Goal: Feedback & Contribution: Submit feedback/report problem

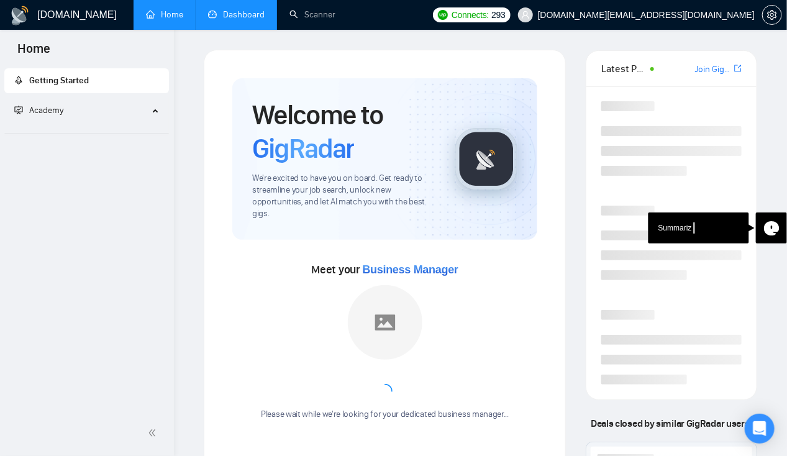
drag, startPoint x: 0, startPoint y: 0, endPoint x: 218, endPoint y: 20, distance: 218.9
click at [218, 20] on link "Dashboard" at bounding box center [236, 14] width 56 height 11
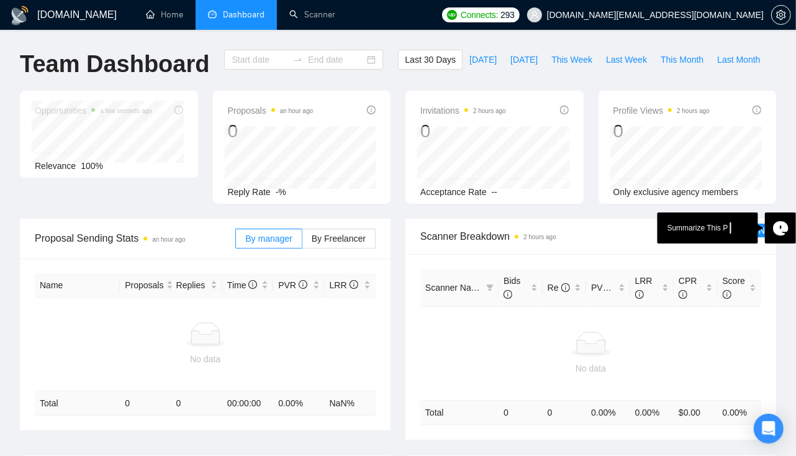
type input "[DATE]"
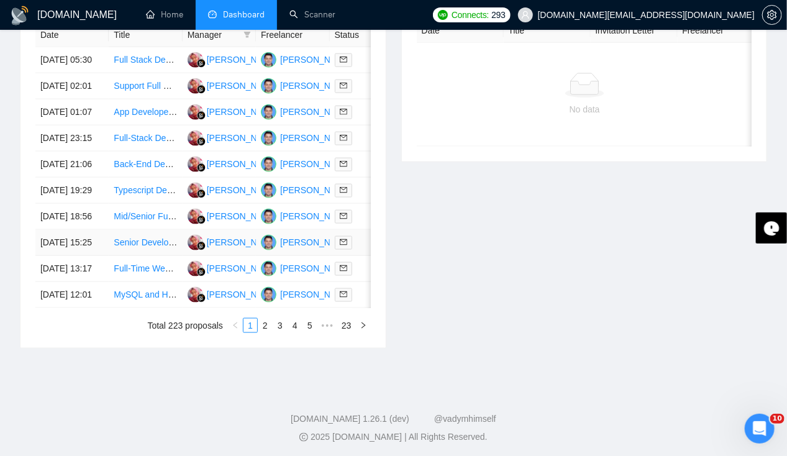
click at [81, 256] on td "[DATE] 15:25" at bounding box center [71, 243] width 73 height 26
click at [62, 230] on td "[DATE] 18:56" at bounding box center [71, 217] width 73 height 26
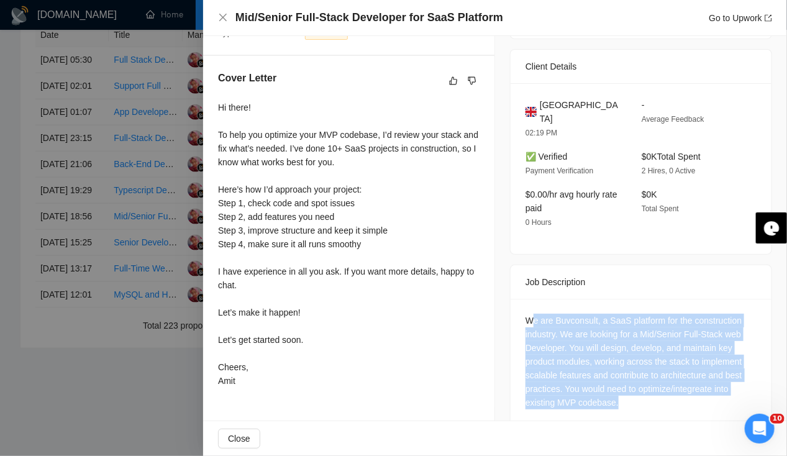
scroll to position [297, 0]
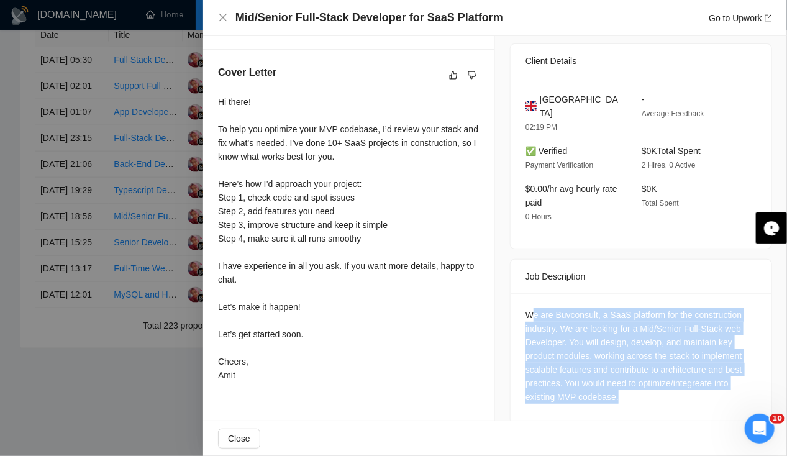
drag, startPoint x: 527, startPoint y: 302, endPoint x: 652, endPoint y: 405, distance: 162.3
click at [652, 405] on div "We are Buvconsult, a SaaS platform for the construction industry. We are lookin…" at bounding box center [640, 358] width 261 height 130
click at [530, 400] on div "We are Buvconsult, a SaaS platform for the construction industry. We are lookin…" at bounding box center [640, 358] width 261 height 130
drag, startPoint x: 629, startPoint y: 382, endPoint x: 518, endPoint y: 302, distance: 136.6
click at [518, 302] on div "We are Buvconsult, a SaaS platform for the construction industry. We are lookin…" at bounding box center [640, 358] width 261 height 130
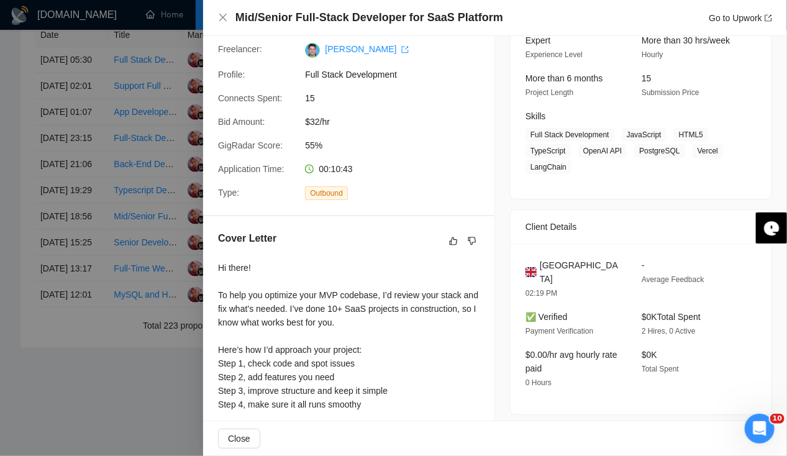
scroll to position [131, 0]
drag, startPoint x: 518, startPoint y: 302, endPoint x: 497, endPoint y: 279, distance: 31.2
click at [497, 279] on div "Job Posting Details Overview [DATE] 18:45 Published $15 - $35 Hourly Rate Exper…" at bounding box center [641, 255] width 292 height 700
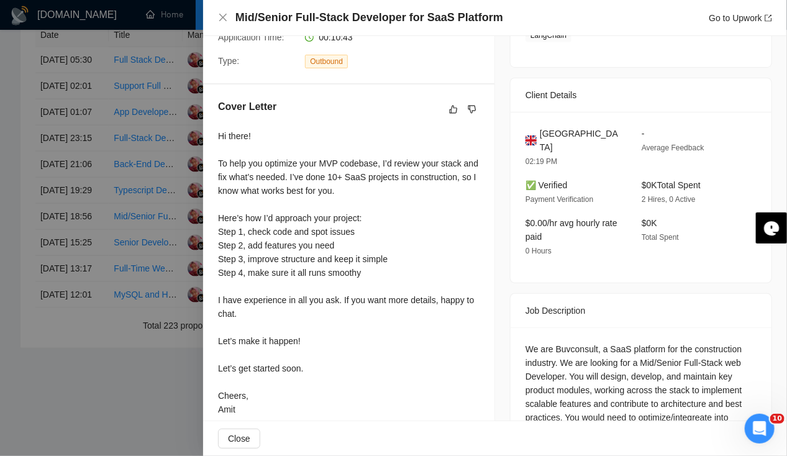
scroll to position [0, 0]
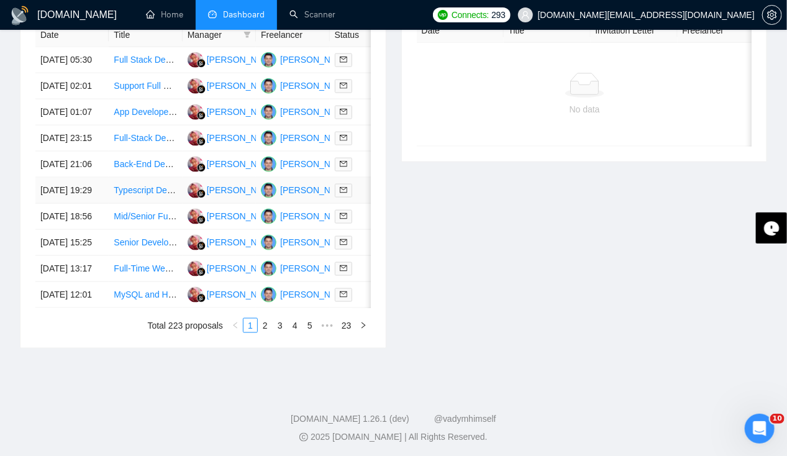
click at [64, 204] on td "[DATE] 19:29" at bounding box center [71, 191] width 73 height 26
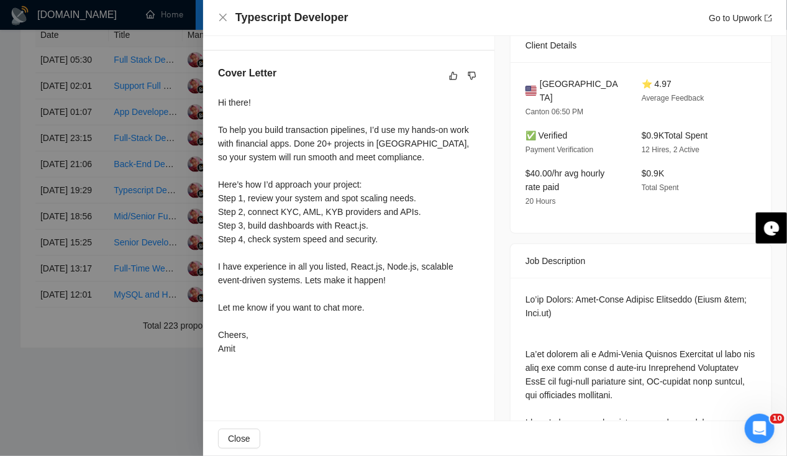
scroll to position [298, 0]
drag, startPoint x: 523, startPoint y: 282, endPoint x: 543, endPoint y: 284, distance: 20.0
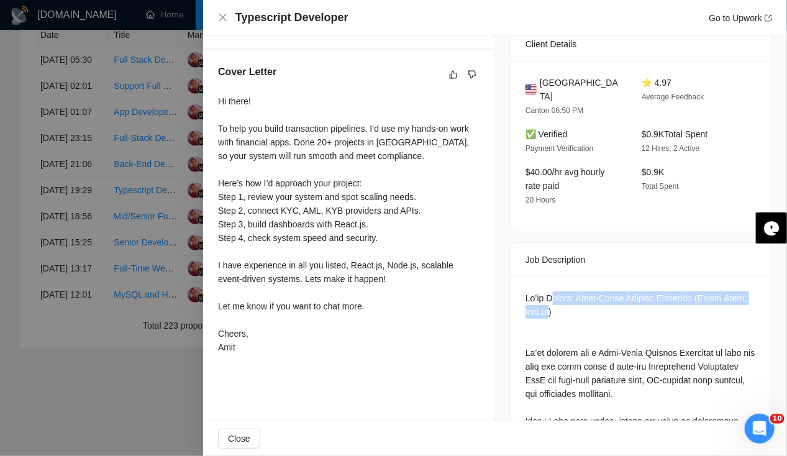
drag, startPoint x: 543, startPoint y: 284, endPoint x: 549, endPoint y: 287, distance: 7.2
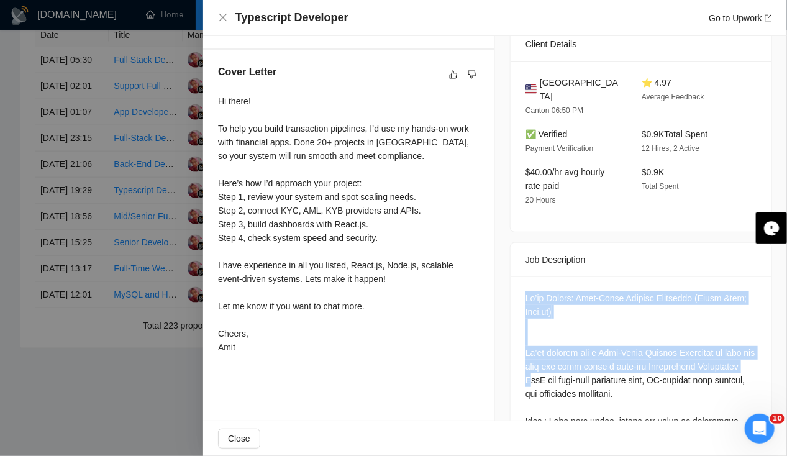
drag, startPoint x: 521, startPoint y: 282, endPoint x: 570, endPoint y: 364, distance: 95.2
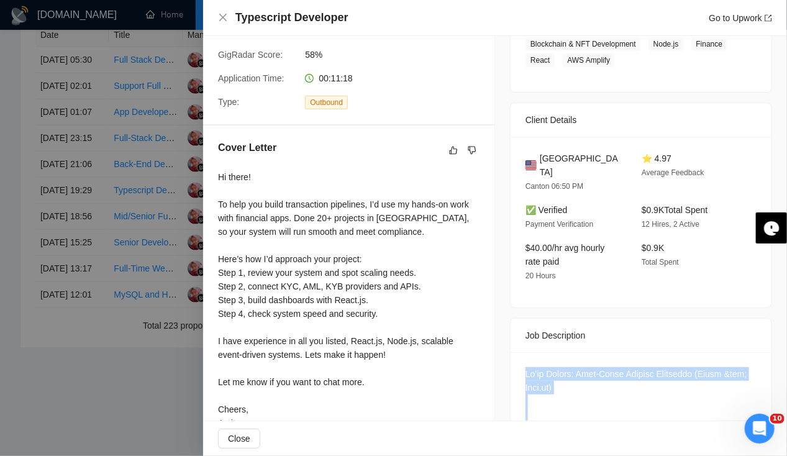
scroll to position [245, 0]
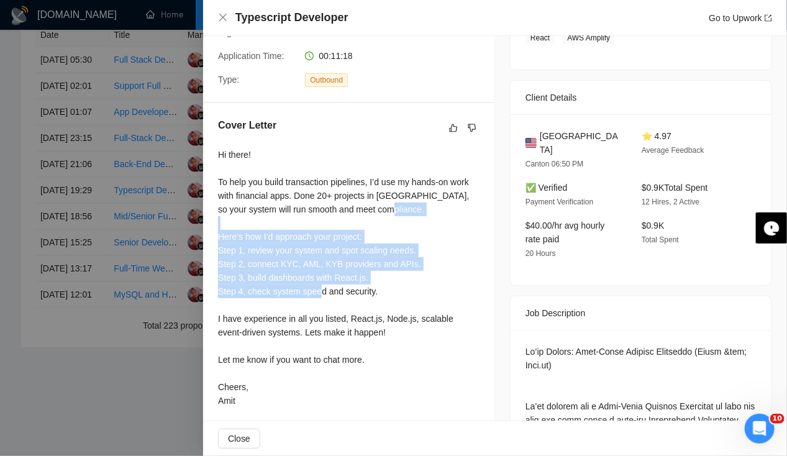
drag, startPoint x: 217, startPoint y: 237, endPoint x: 358, endPoint y: 289, distance: 150.8
click at [358, 289] on div "Cover Letter Hi there! To help you build transaction pipelines, I’d use my hand…" at bounding box center [348, 265] width 291 height 324
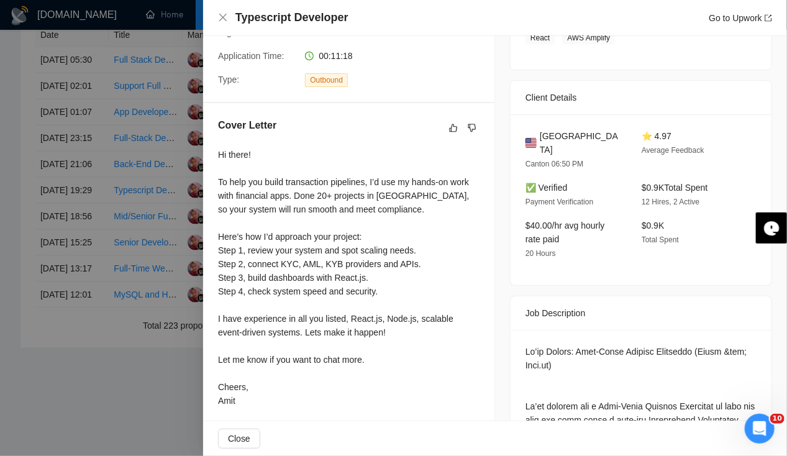
drag, startPoint x: 358, startPoint y: 289, endPoint x: 348, endPoint y: 309, distance: 22.8
click at [348, 309] on div "Hi there! To help you build transaction pipelines, I’d use my hands-on work wit…" at bounding box center [348, 277] width 261 height 259
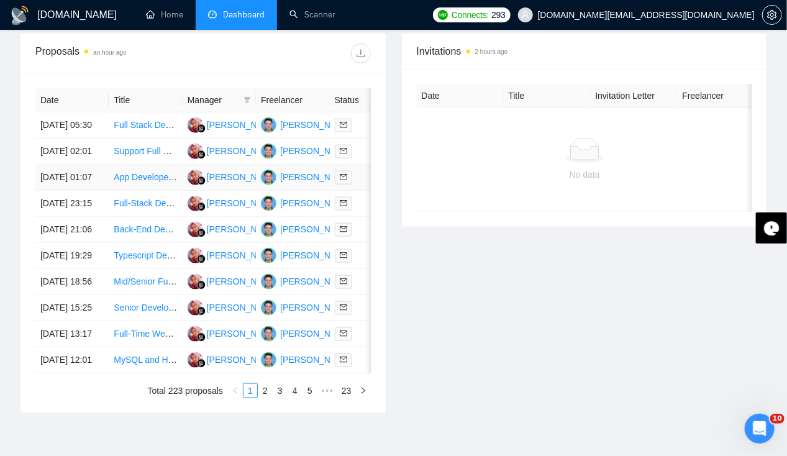
scroll to position [482, 0]
click at [66, 242] on td "[DATE] 21:06" at bounding box center [71, 229] width 73 height 26
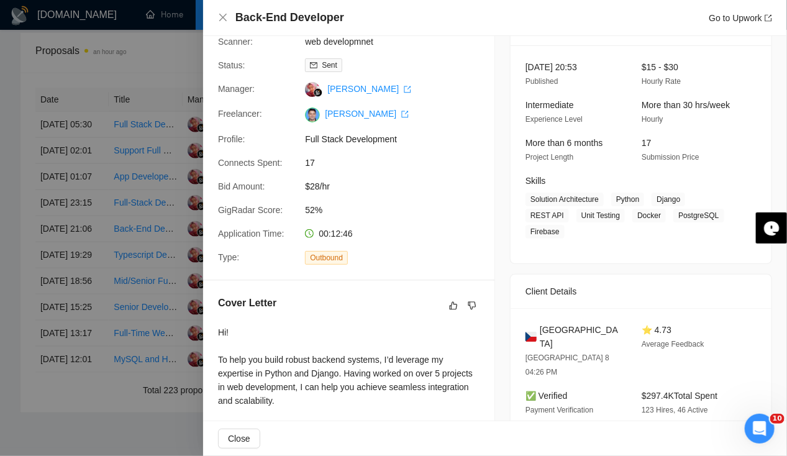
scroll to position [0, 0]
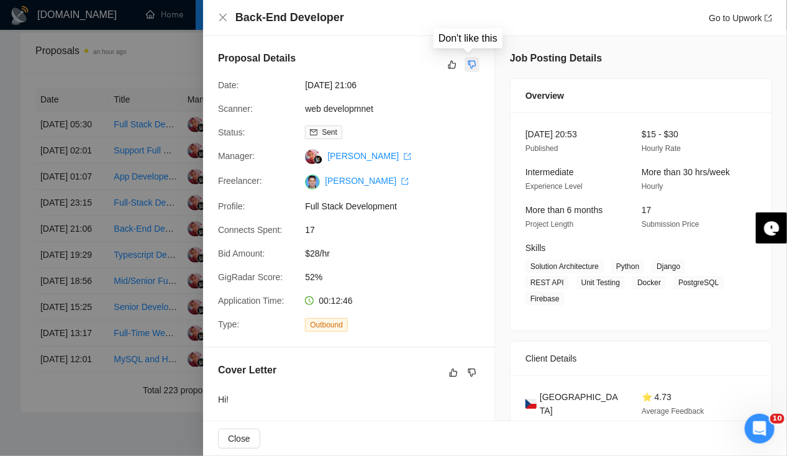
click at [468, 66] on icon "dislike" at bounding box center [472, 65] width 8 height 8
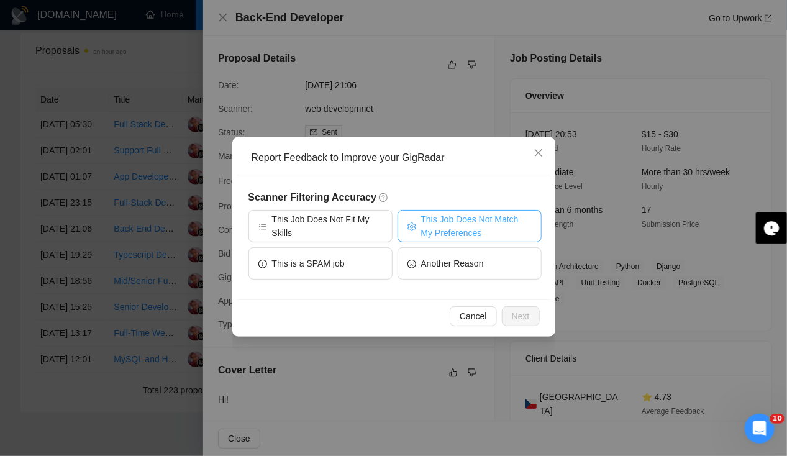
click at [438, 233] on span "This Job Does Not Match My Preferences" at bounding box center [476, 225] width 111 height 27
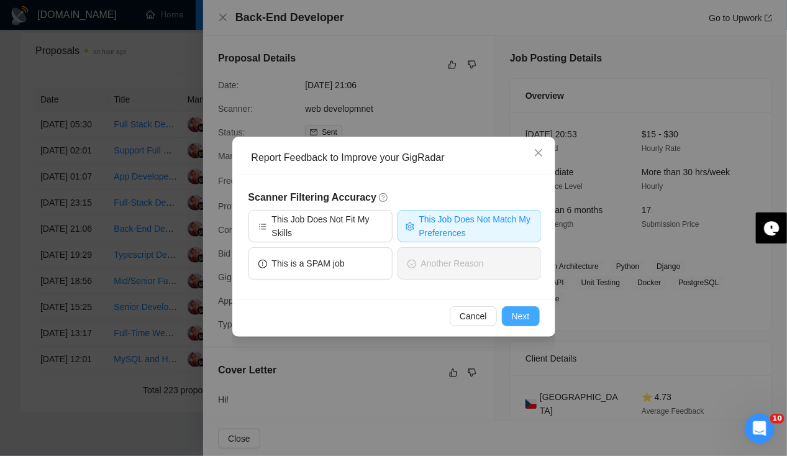
click at [510, 322] on button "Next" at bounding box center [521, 316] width 38 height 20
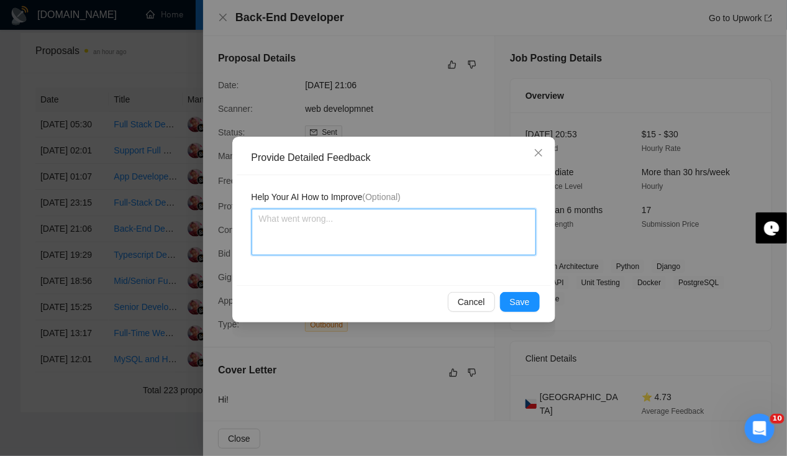
click at [341, 242] on textarea at bounding box center [393, 232] width 284 height 47
type textarea "D"
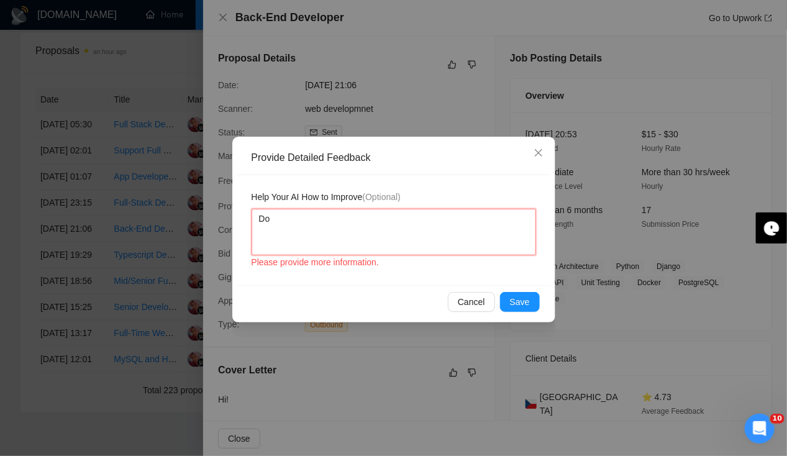
type textarea "Don"
type textarea "Don'"
type textarea "Don't"
type textarea "Don't a"
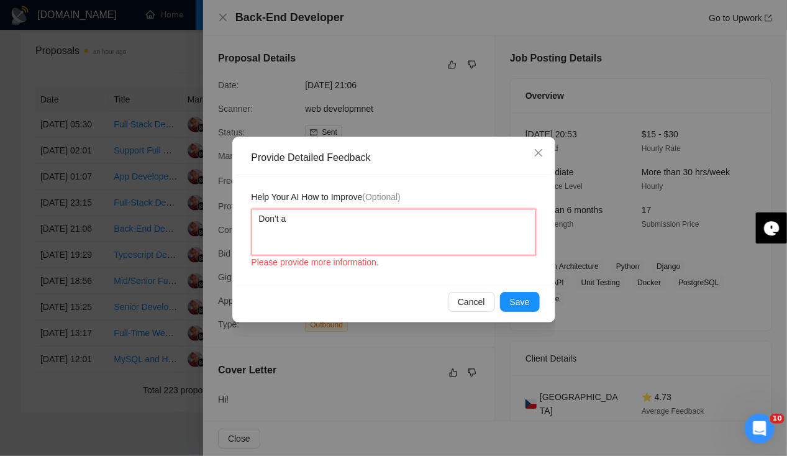
type textarea "Don't ap"
type textarea "Don't app"
type textarea "Don't appl"
type textarea "Don't applu"
type textarea "Don't appl"
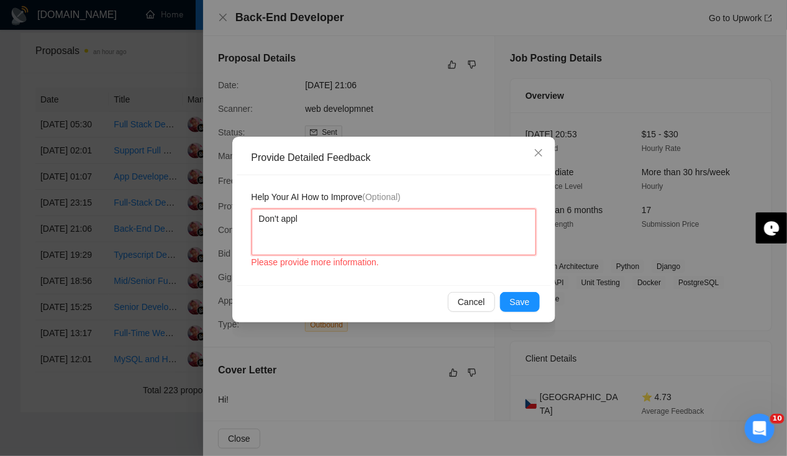
type textarea "Don't apply"
type textarea "Don't apply o"
type textarea "Don't apply on"
type textarea "Don't apply onl"
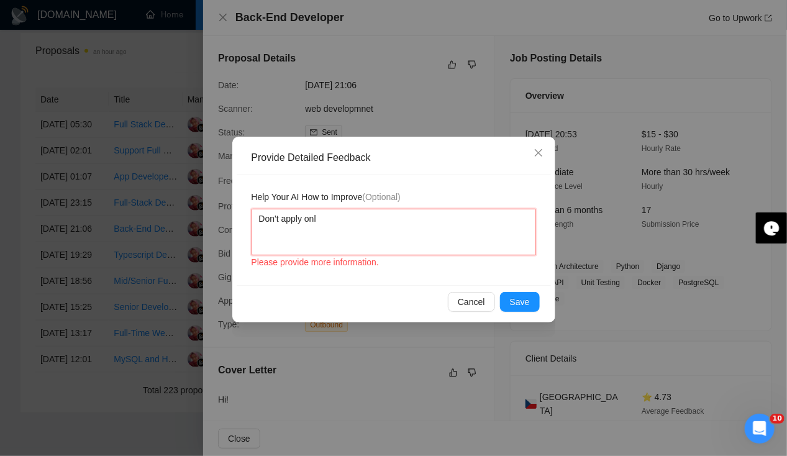
type textarea "Don't apply only"
type textarea "Don't apply only f"
type textarea "Don't apply only fo"
type textarea "Don't apply only for"
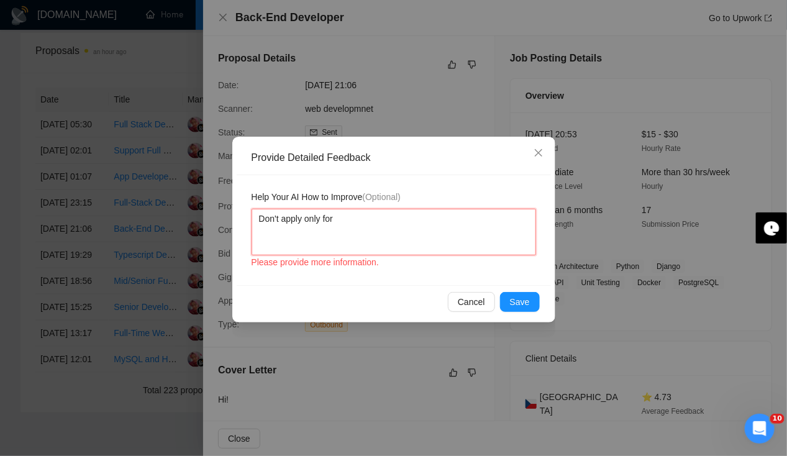
type textarea "Don't apply only for"
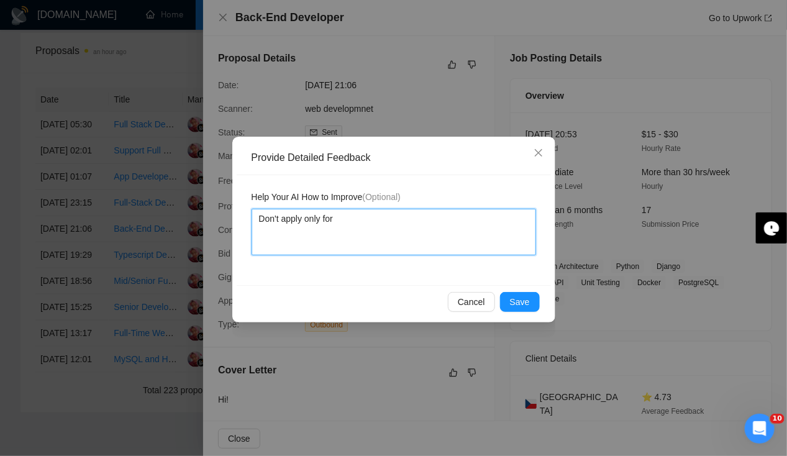
type textarea "Don't apply only for p"
type textarea "Don't apply only for py"
type textarea "Don't apply only for pyt"
type textarea "Don't apply only for pytho"
type textarea "Don't apply only for python"
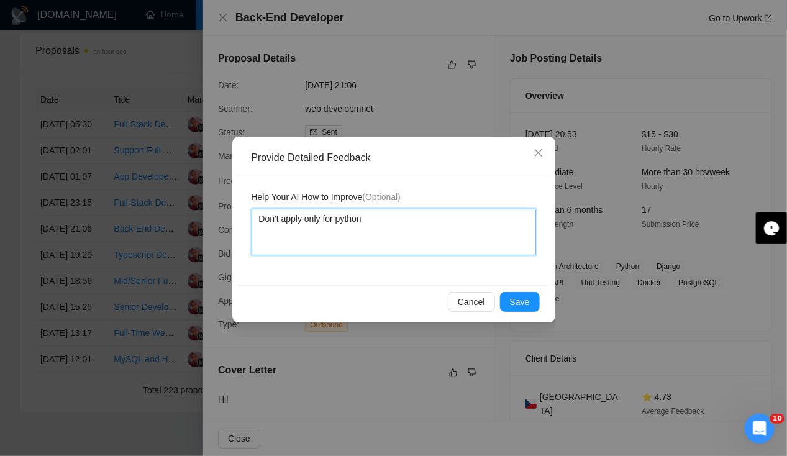
type textarea "Don't apply only for python"
type textarea "Don't apply only for python c"
type textarea "Don't apply only for python co"
type textarea "Don't apply only for python cor"
type textarea "Don't apply only for python core"
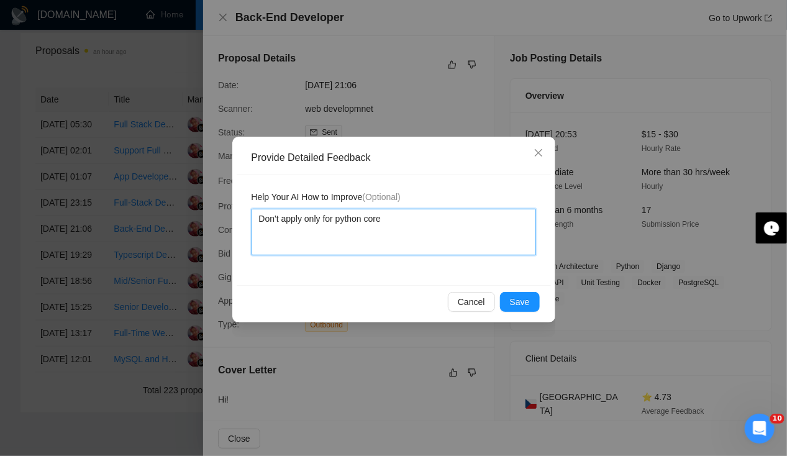
type textarea "Don't apply only for python core"
type textarea "Don't apply only for python core d"
type textarea "Don't apply only for python core de"
type textarea "Don't apply only for python core dev"
type textarea "Don't apply only for python core deve"
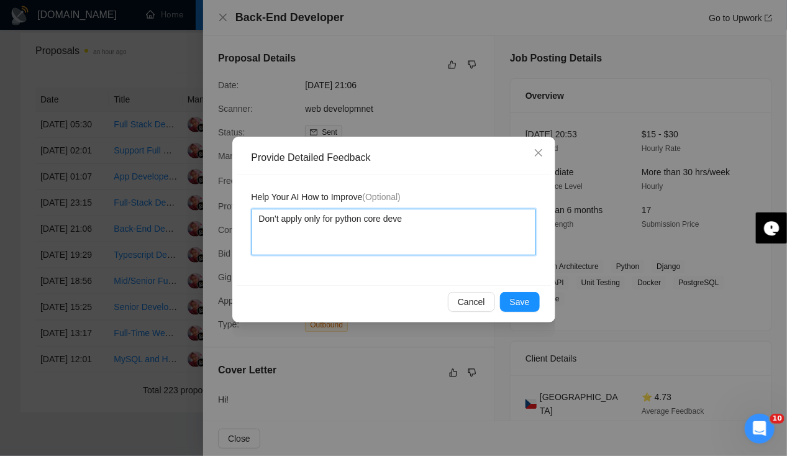
type textarea "Don't apply only for python core devel"
type textarea "Don't apply only for python core develo"
type textarea "Don't apply only for python core develop"
type textarea "Don't apply only for python core develope"
type textarea "Don't apply only for python core developer"
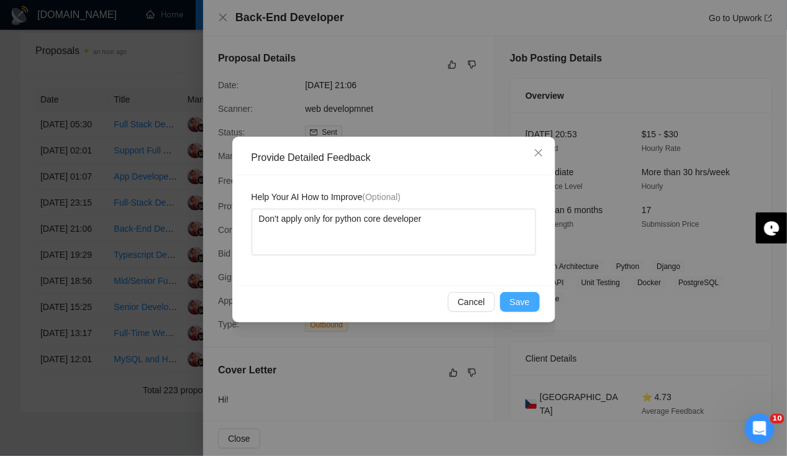
click at [533, 295] on button "Save" at bounding box center [520, 302] width 40 height 20
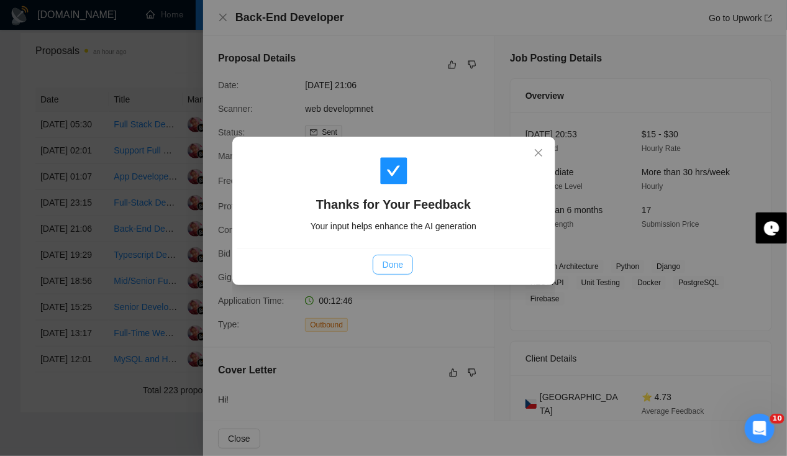
click at [398, 260] on span "Done" at bounding box center [392, 265] width 20 height 14
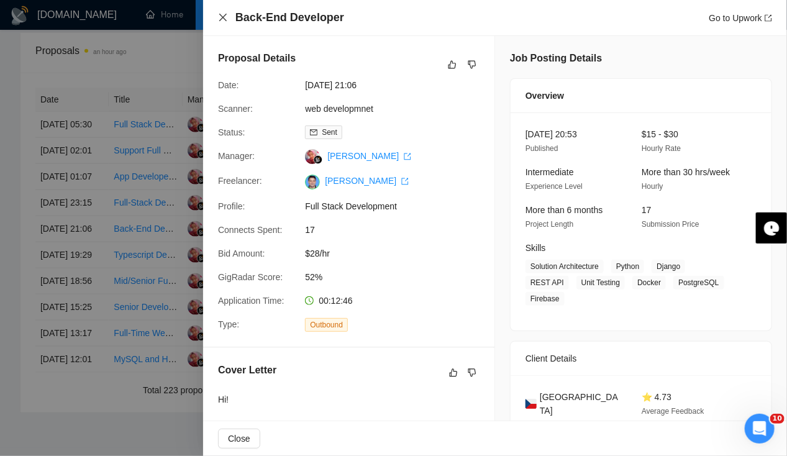
click at [220, 18] on icon "close" at bounding box center [223, 17] width 10 height 10
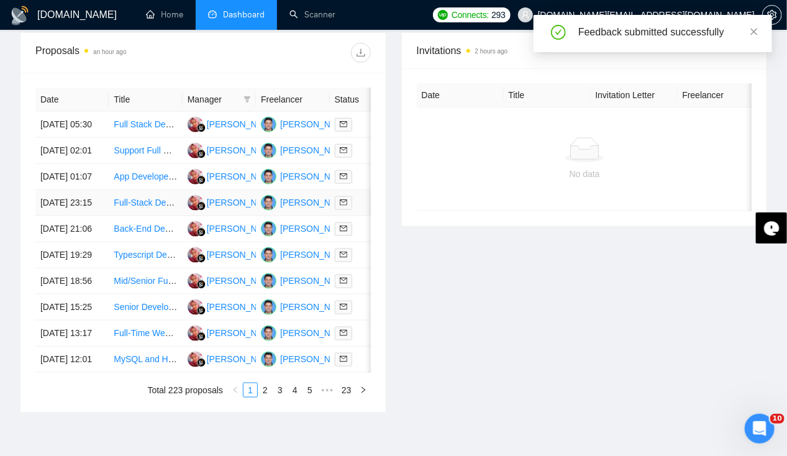
click at [54, 216] on td "[DATE] 23:15" at bounding box center [71, 203] width 73 height 26
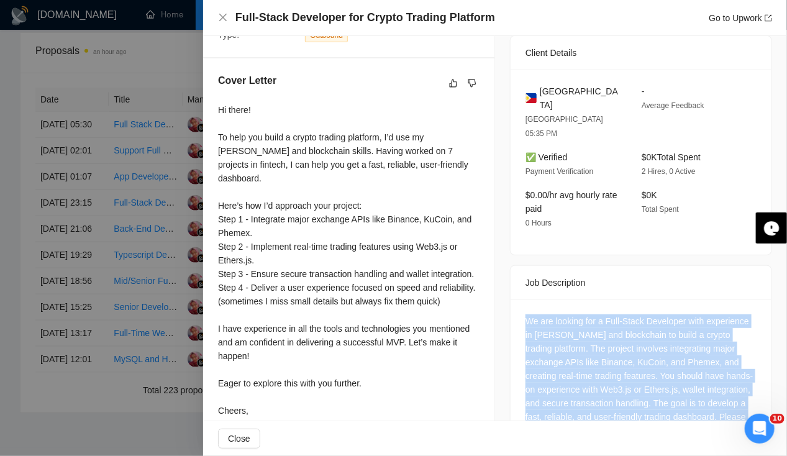
scroll to position [322, 0]
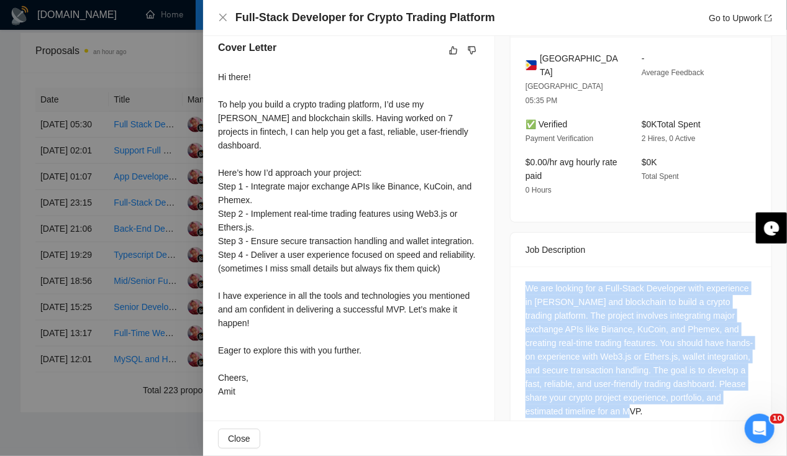
drag, startPoint x: 522, startPoint y: 292, endPoint x: 539, endPoint y: 425, distance: 133.9
click at [539, 425] on div "Full-Stack Developer for Crypto Trading Platform Go to Upwork Proposal Details …" at bounding box center [495, 228] width 584 height 456
drag, startPoint x: 539, startPoint y: 425, endPoint x: 659, endPoint y: 379, distance: 128.7
click at [659, 379] on div "We are looking for a Full-Stack Developer with experience in [PERSON_NAME] and …" at bounding box center [640, 349] width 231 height 137
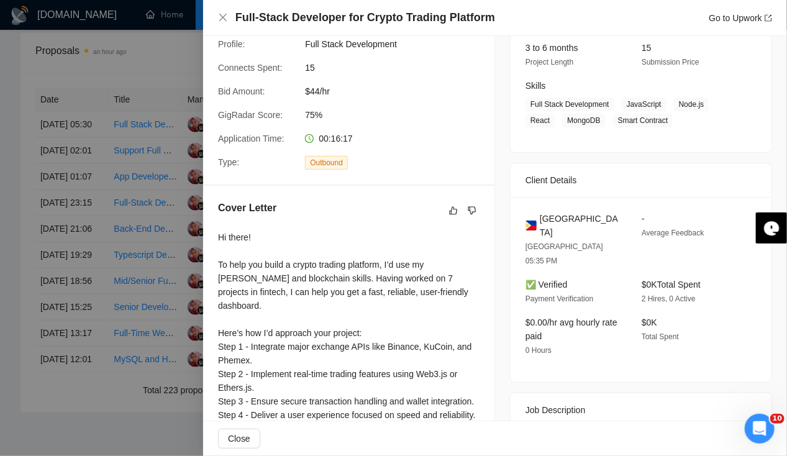
scroll to position [0, 0]
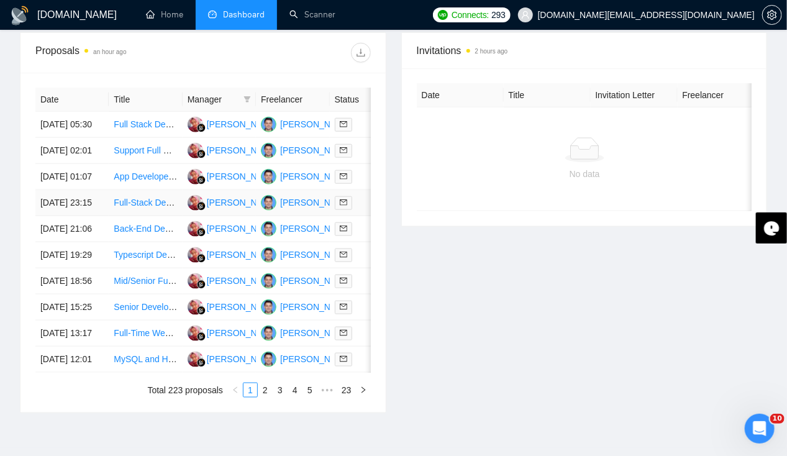
click at [66, 216] on td "[DATE] 23:15" at bounding box center [71, 203] width 73 height 26
click at [63, 182] on td "[DATE] 01:07" at bounding box center [71, 177] width 73 height 26
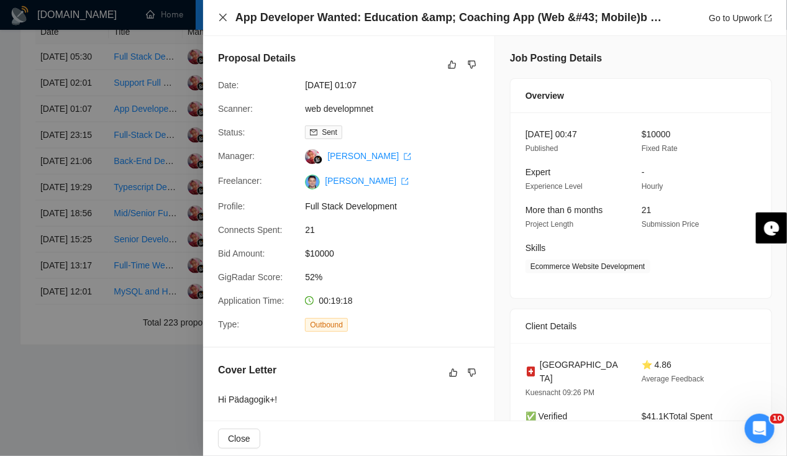
click at [225, 19] on icon "close" at bounding box center [223, 17] width 10 height 10
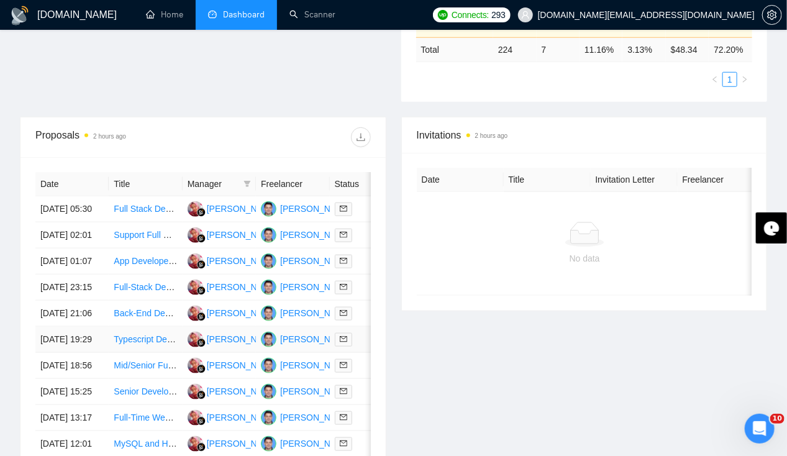
scroll to position [397, 0]
click at [65, 230] on td "[DATE] 02:01" at bounding box center [71, 236] width 73 height 26
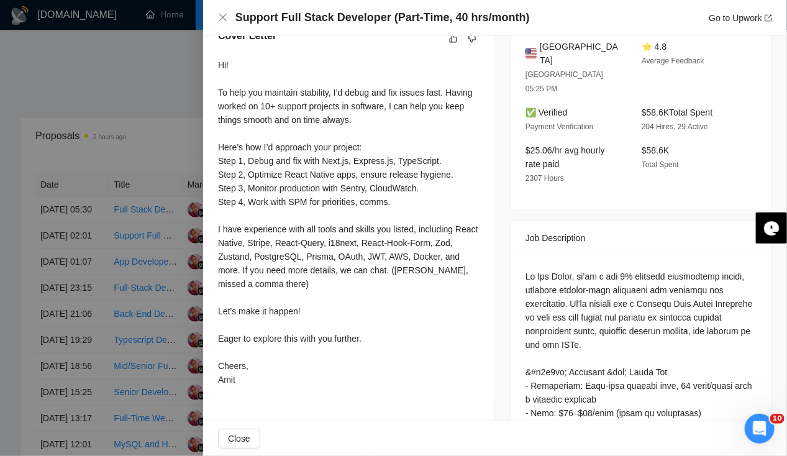
scroll to position [340, 0]
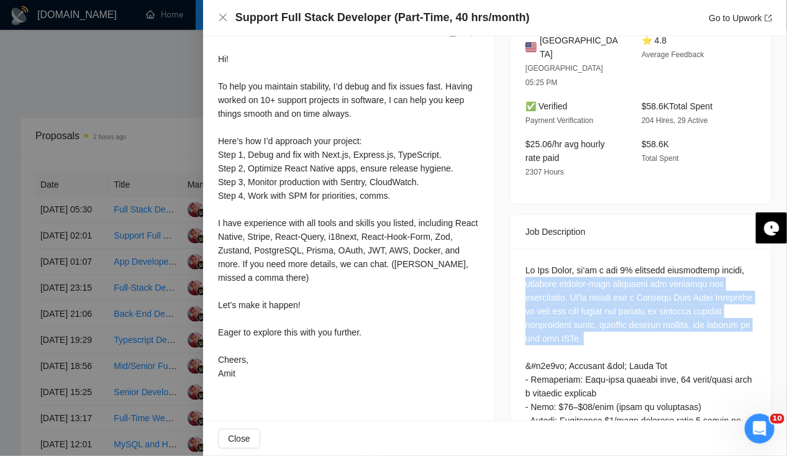
drag, startPoint x: 549, startPoint y: 248, endPoint x: 569, endPoint y: 325, distance: 80.1
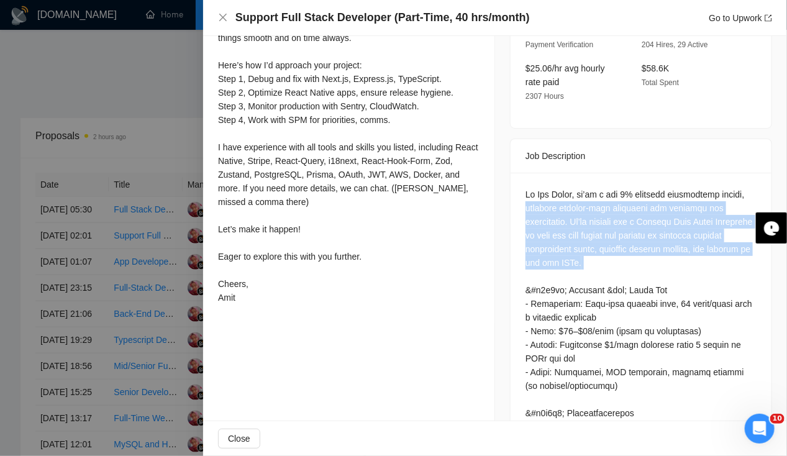
scroll to position [428, 0]
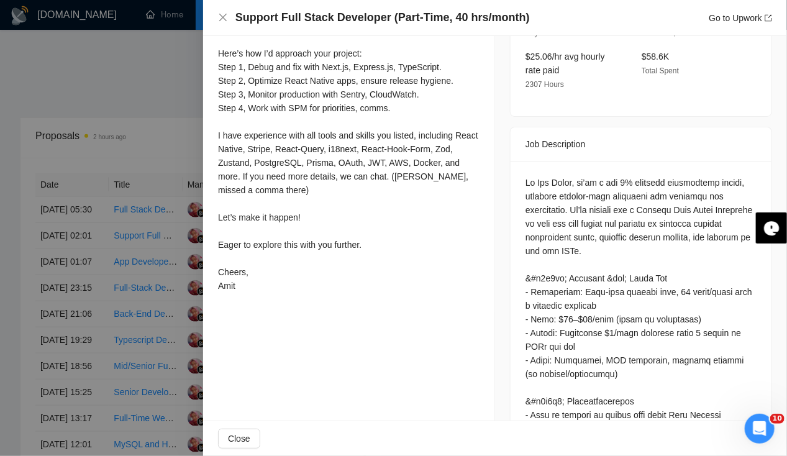
drag, startPoint x: 569, startPoint y: 325, endPoint x: 556, endPoint y: 382, distance: 58.4
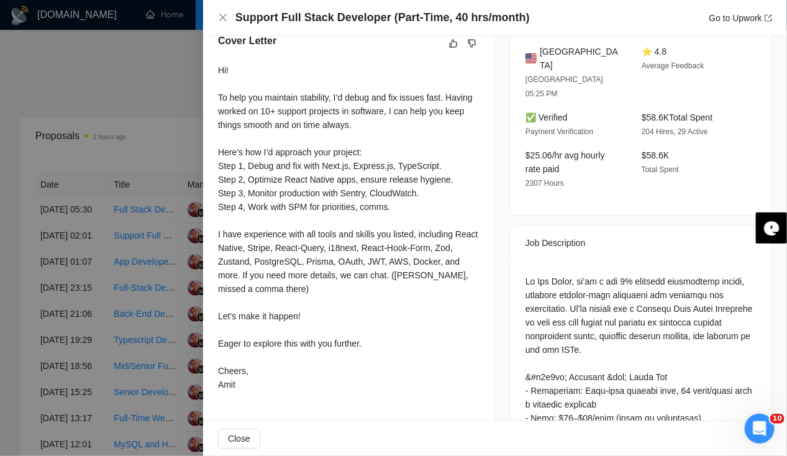
scroll to position [0, 0]
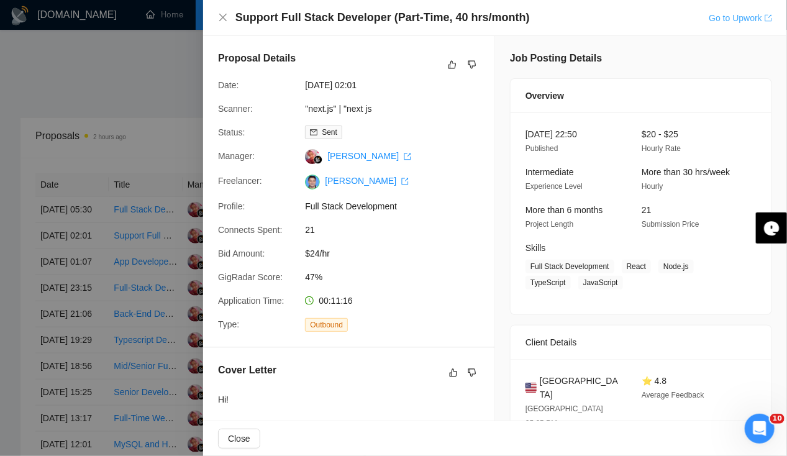
click at [723, 17] on link "Go to Upwork" at bounding box center [739, 18] width 63 height 10
click at [469, 65] on icon "dislike" at bounding box center [471, 65] width 9 height 10
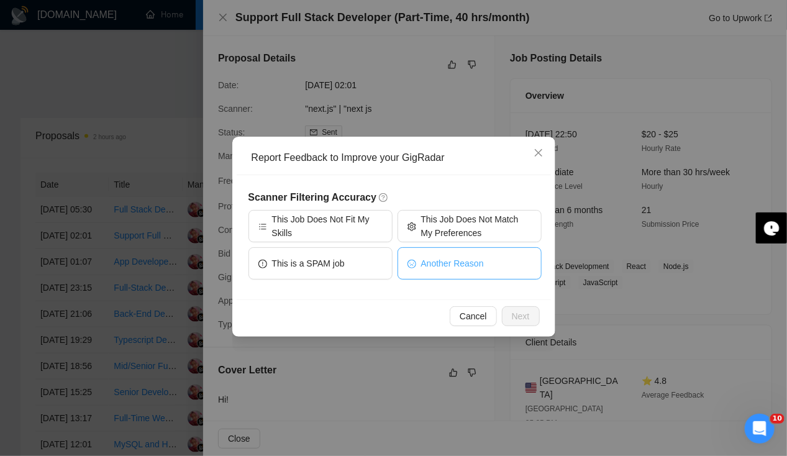
click at [441, 273] on button "Another Reason" at bounding box center [469, 263] width 144 height 32
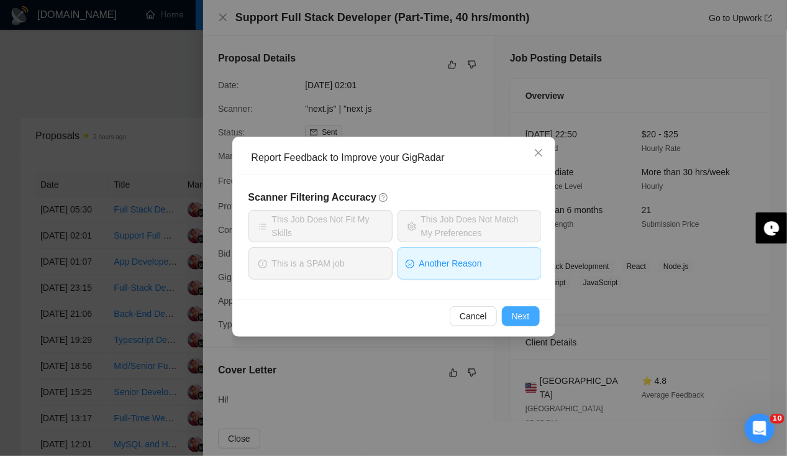
click at [519, 313] on span "Next" at bounding box center [521, 316] width 18 height 14
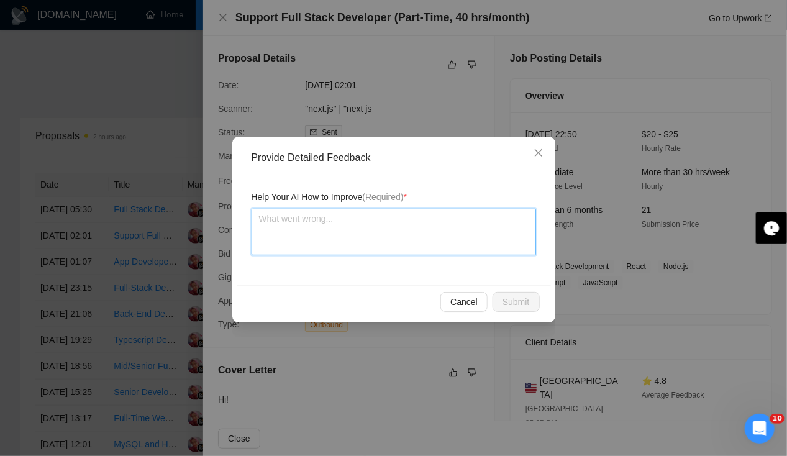
click at [329, 230] on textarea at bounding box center [393, 232] width 284 height 47
type textarea "I"
type textarea "In"
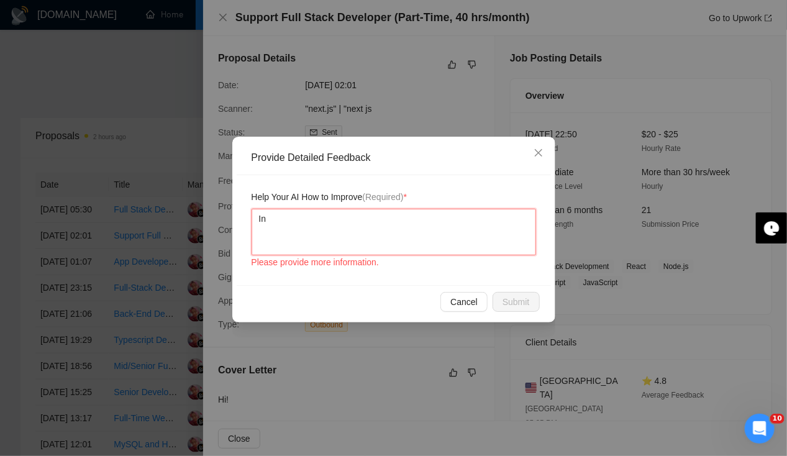
type textarea "In"
type textarea "In t"
type textarea "In th"
type textarea "In thi"
type textarea "In this"
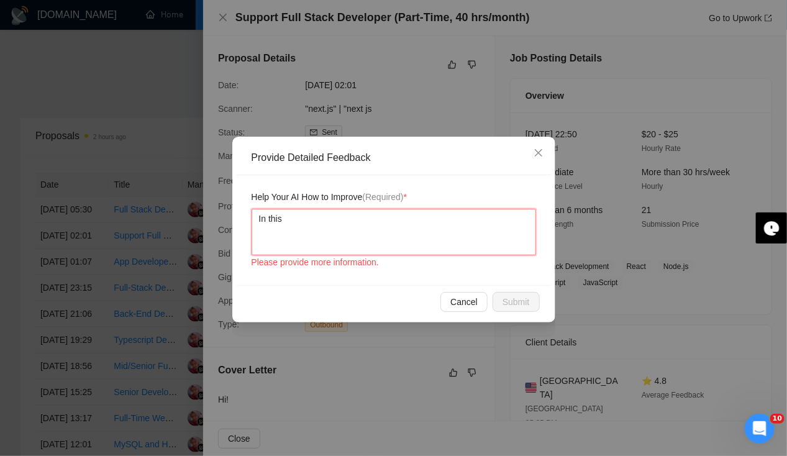
type textarea "In this"
type textarea "In this j"
type textarea "In this jo"
type textarea "In this job"
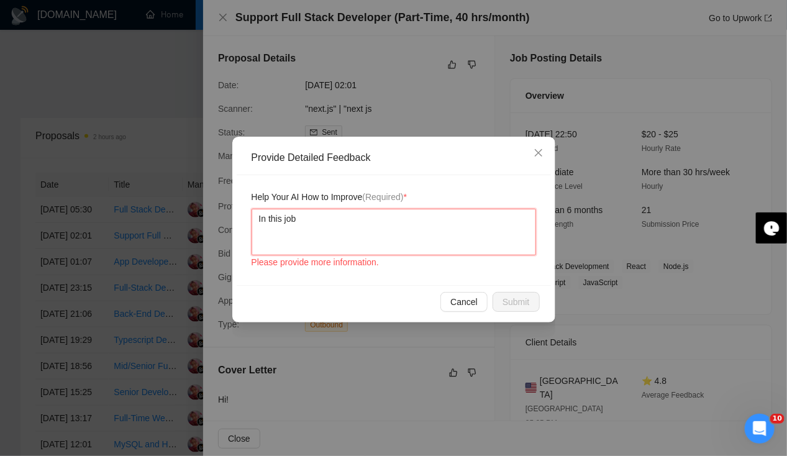
type textarea "In this job p"
type textarea "In this job pr"
type textarea "In this job pre"
type textarea "In this job pref"
type textarea "In this job prefe"
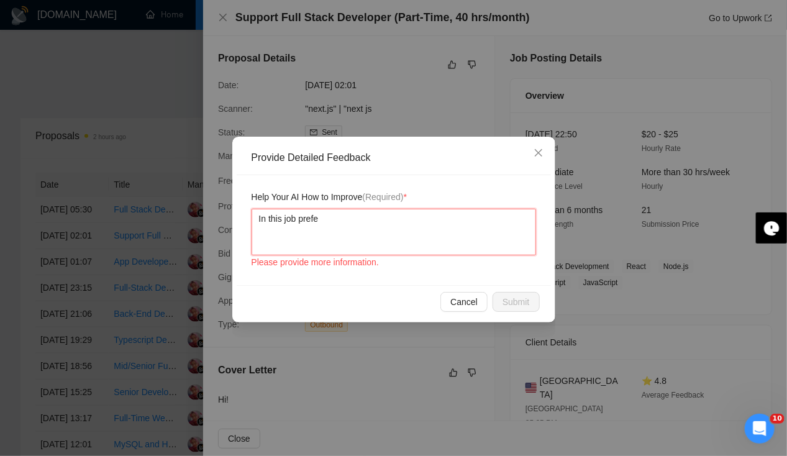
type textarea "In this job prefer"
type textarea "In this job preferr"
type textarea "In this job preferre"
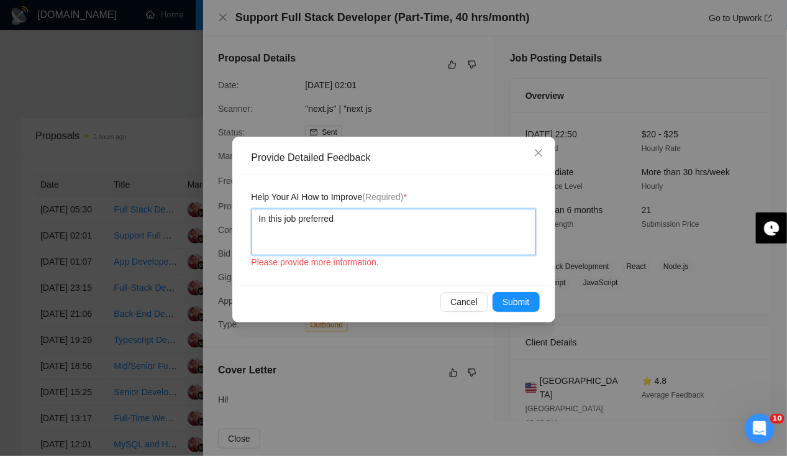
type textarea "In this job preferred"
type textarea "In this job preferred q"
type textarea "In this job preferred qu"
type textarea "In this job preferred qua"
type textarea "In this job preferred qual"
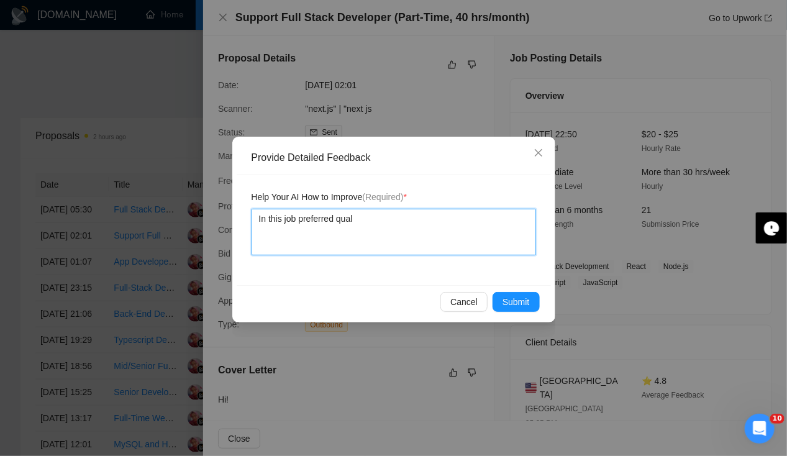
type textarea "In this job preferred quali"
type textarea "In this job preferred qualifi"
type textarea "In this job preferred qualific"
type textarea "In this job preferred qualifica"
type textarea "In this job preferred qualificat"
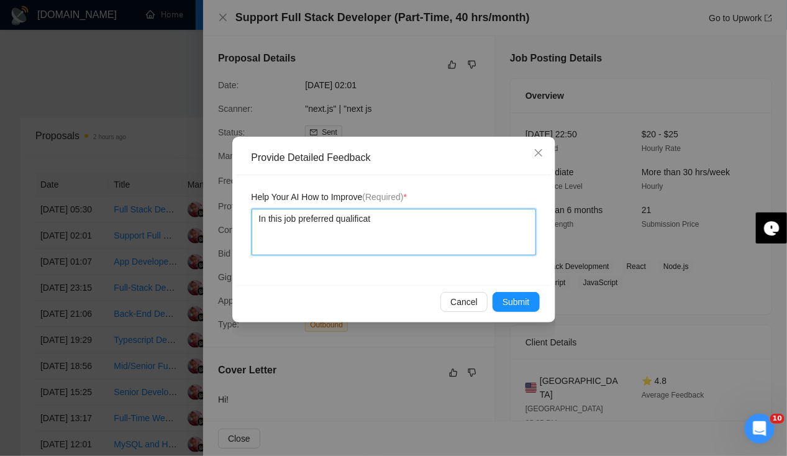
type textarea "In this job preferred qualificati"
type textarea "In this job preferred qualificatio"
type textarea "In this job preferred qualification"
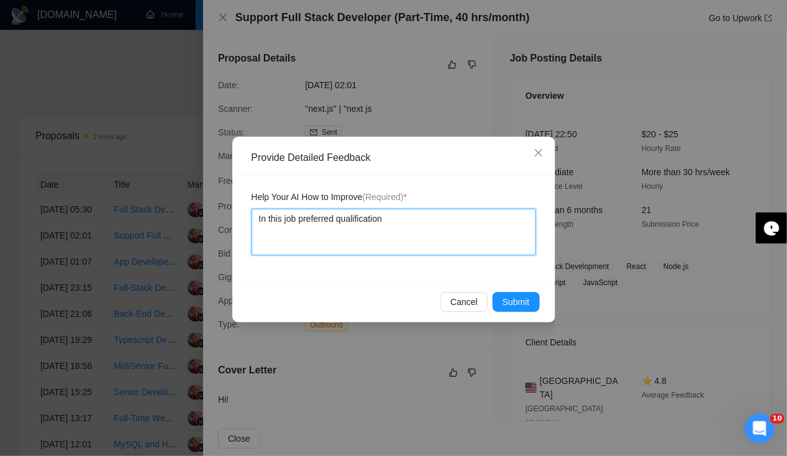
type textarea "In this job preferred qualification"
paste textarea "Talent Type: Independent"
type textarea "In this job preferred qualification Talent Type: Independent"
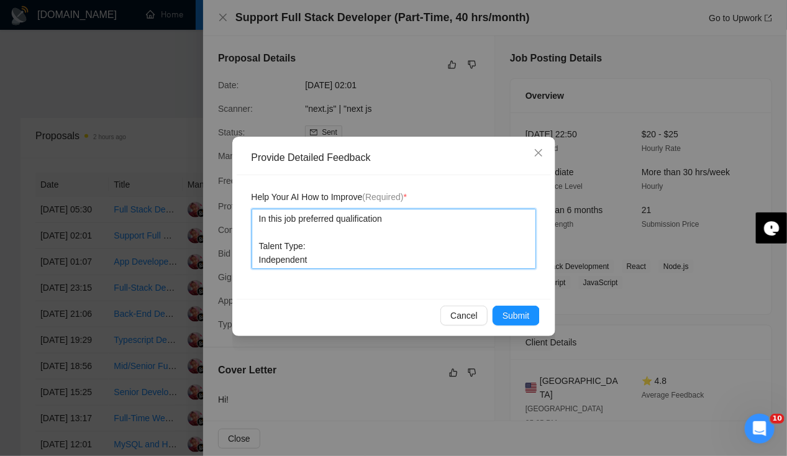
click at [261, 259] on textarea "In this job preferred qualification Talent Type: Independent" at bounding box center [393, 239] width 284 height 60
type textarea "In this job preferred qualification Talent Type:Independent"
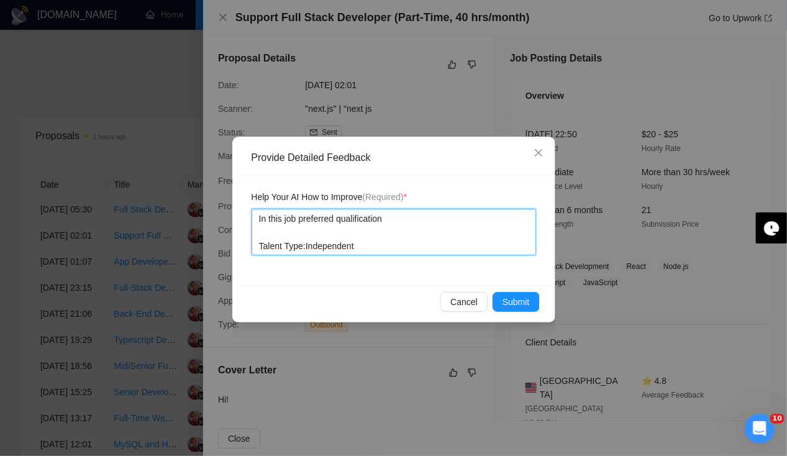
type textarea "In this job preferred qualification Talent Type: Independent"
type textarea "In this job preferred qualification i Talent Type: Independent"
type textarea "In this job preferred qualification it Talent Type: Independent"
type textarea "In this job preferred qualification it' Talent Type: Independent"
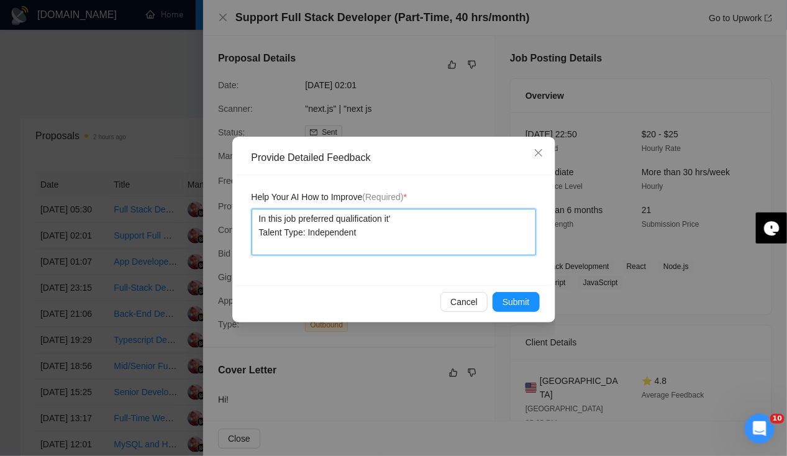
type textarea "In this job preferred qualification it's Talent Type: Independent"
type textarea "In this job preferred qualification it's a Talent Type: Independent"
type textarea "In this job preferred qualification it's as Talent Type: Independent"
type textarea "In this job preferred qualification it's ask Talent Type: Independent"
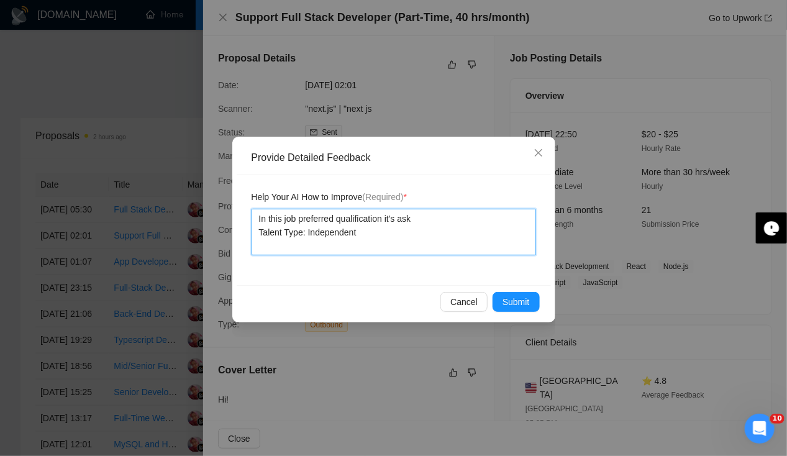
type textarea "In this job preferred qualification it's aski Talent Type: Independent"
type textarea "In this job preferred qualification it's askin Talent Type: Independent"
type textarea "In this job preferred qualification it's asking Talent Type: Independent"
type textarea "In this job preferred qualification it's asking f Talent Type: Independent"
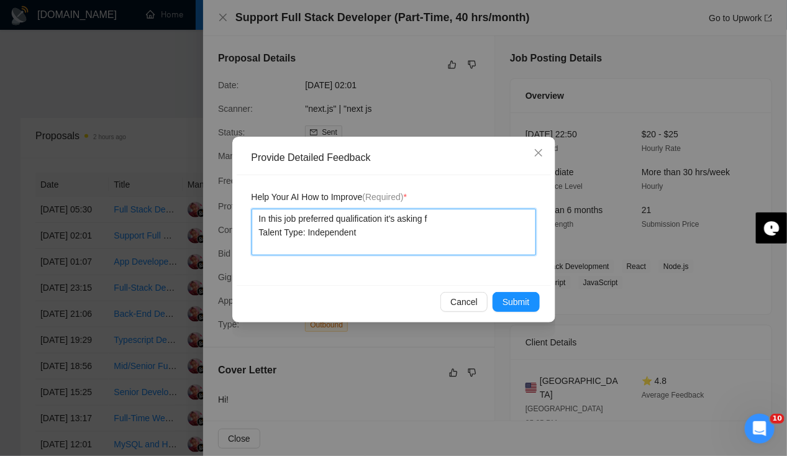
type textarea "In this job preferred qualification it's asking fo Talent Type: Independent"
type textarea "In this job preferred qualification it's asking for Talent Type: Independent"
type textarea "In this job preferred qualification it's asking for i Talent Type: Independent"
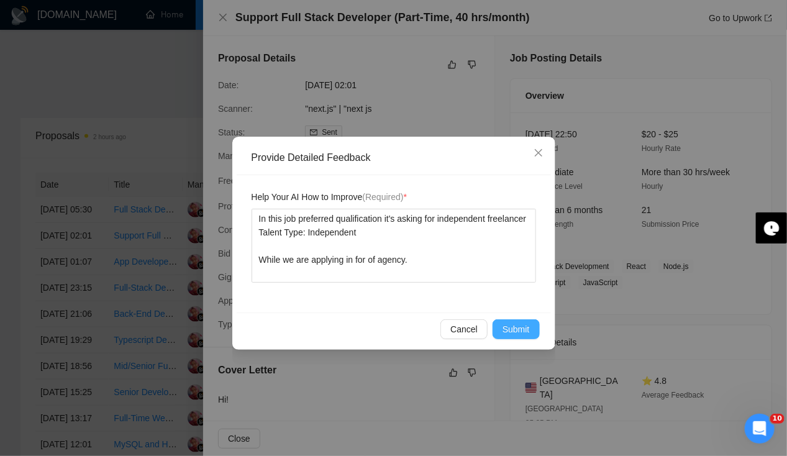
click at [514, 325] on span "Submit" at bounding box center [515, 329] width 27 height 14
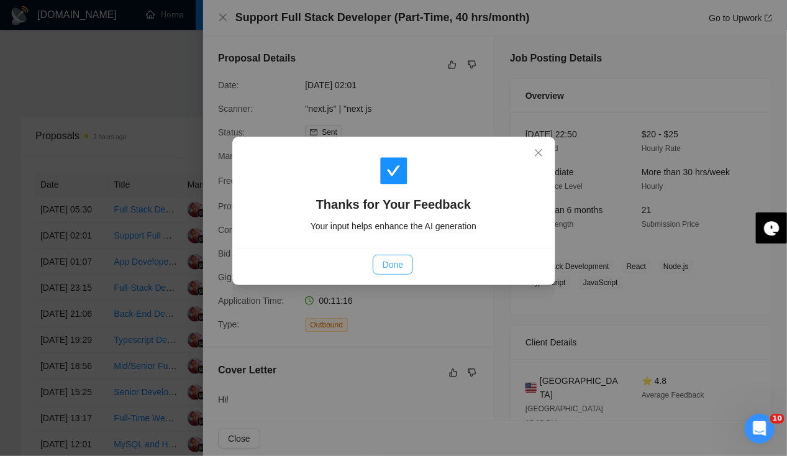
click at [398, 262] on span "Done" at bounding box center [392, 265] width 20 height 14
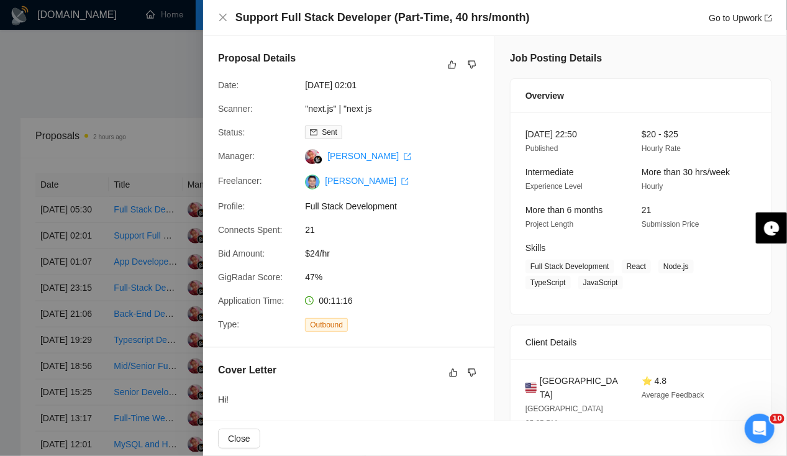
click at [3, 246] on div at bounding box center [393, 228] width 787 height 456
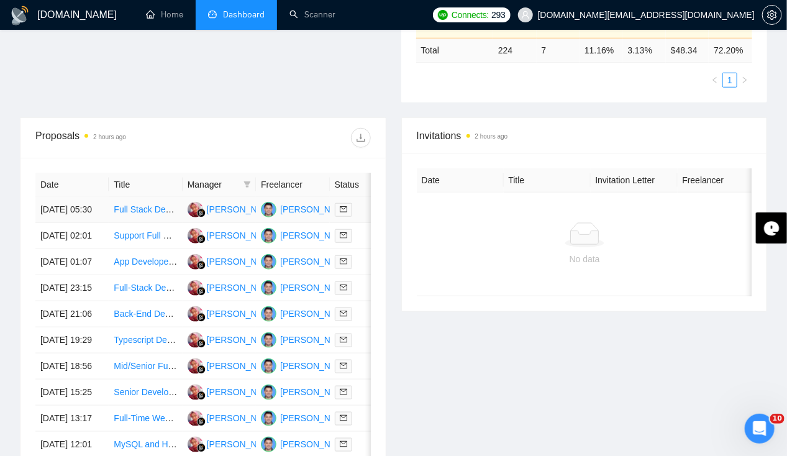
click at [67, 197] on td "[DATE] 05:30" at bounding box center [71, 210] width 73 height 26
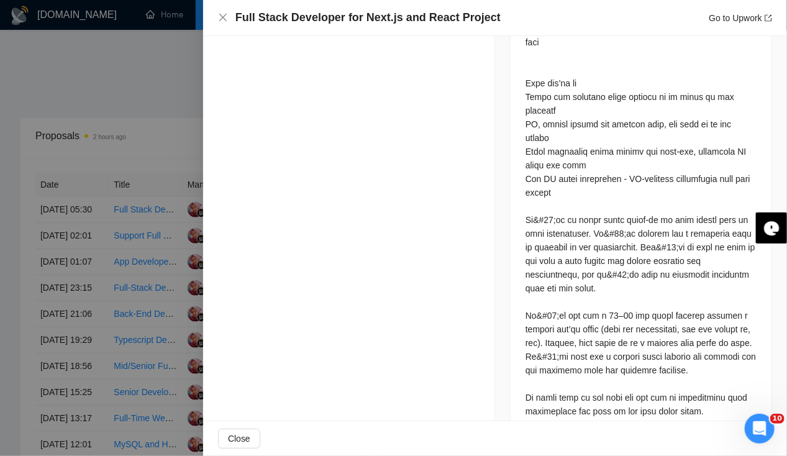
scroll to position [855, 0]
click at [737, 13] on link "Go to Upwork" at bounding box center [739, 18] width 63 height 10
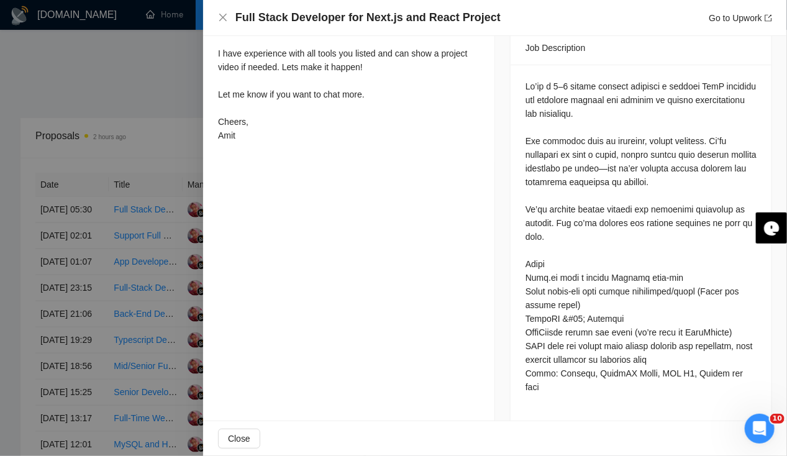
scroll to position [0, 0]
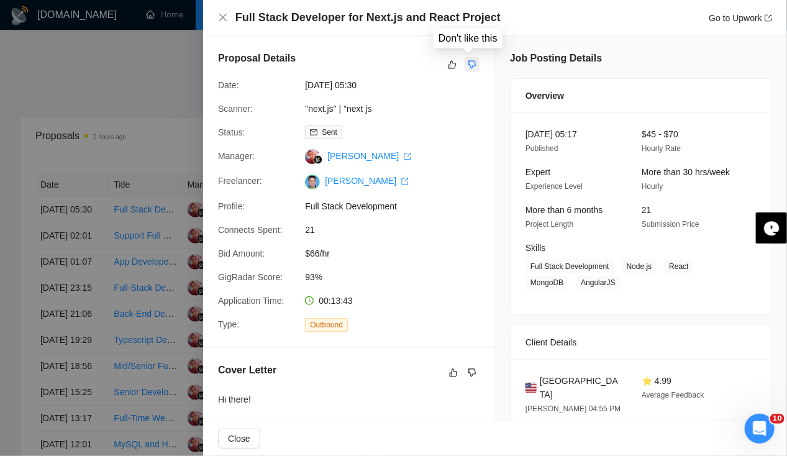
click at [468, 63] on icon "dislike" at bounding box center [471, 65] width 9 height 10
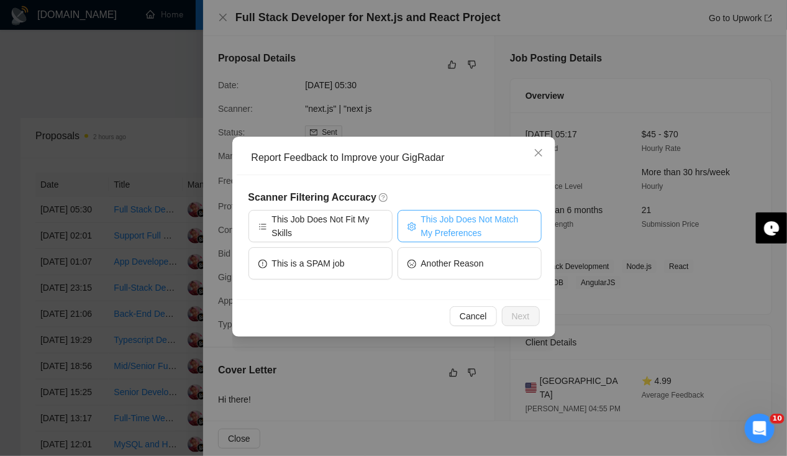
click at [450, 232] on span "This Job Does Not Match My Preferences" at bounding box center [476, 225] width 111 height 27
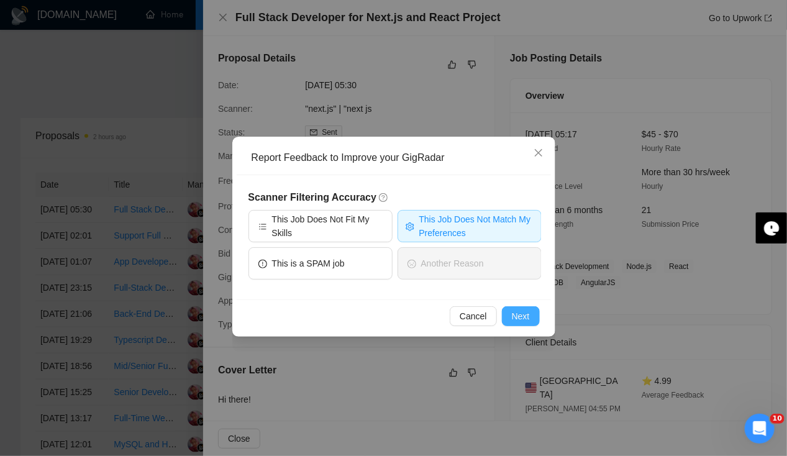
click at [525, 317] on span "Next" at bounding box center [521, 316] width 18 height 14
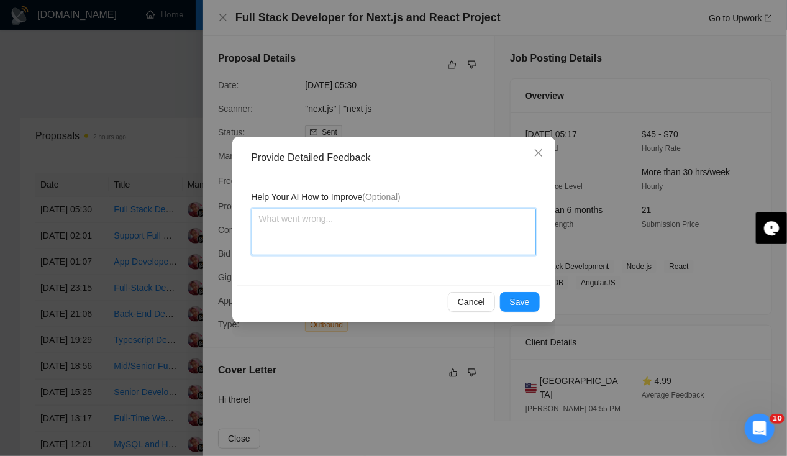
click at [365, 235] on textarea at bounding box center [393, 232] width 284 height 47
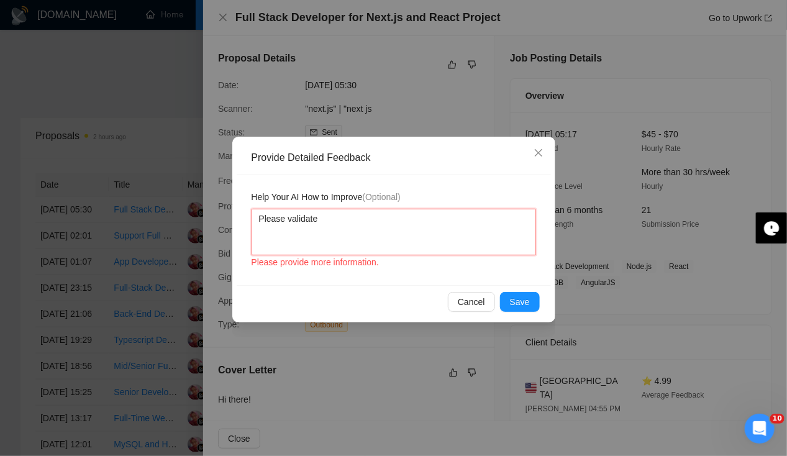
paste textarea "Preferred qualifications Talent Type: Independent Job Success Score: At least 9…"
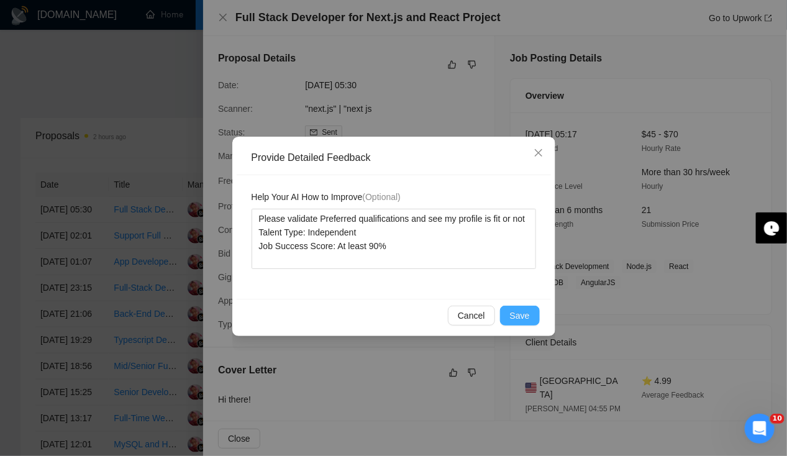
click at [525, 317] on span "Save" at bounding box center [520, 316] width 20 height 14
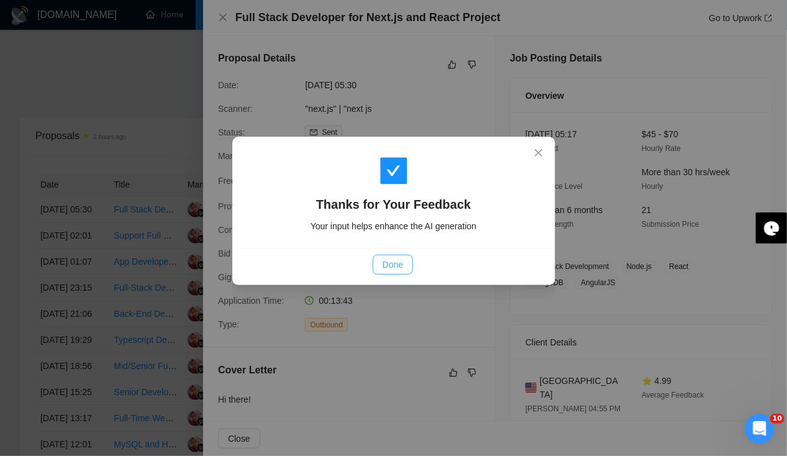
click at [404, 265] on button "Done" at bounding box center [392, 265] width 40 height 20
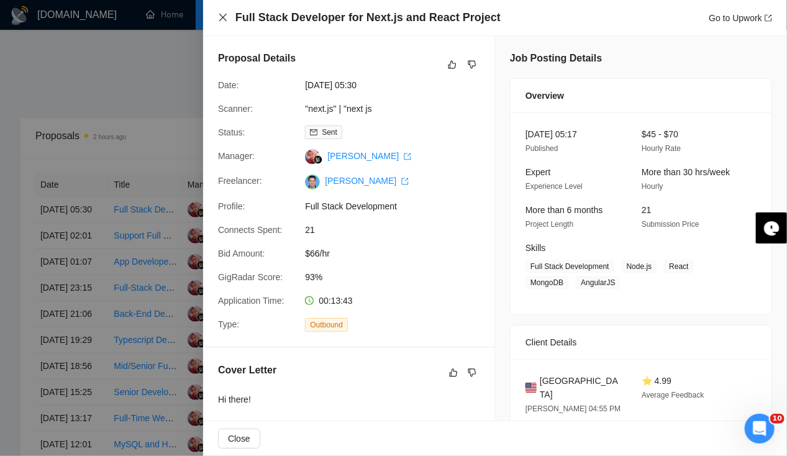
click at [222, 19] on icon "close" at bounding box center [223, 17] width 10 height 10
